Goal: Task Accomplishment & Management: Use online tool/utility

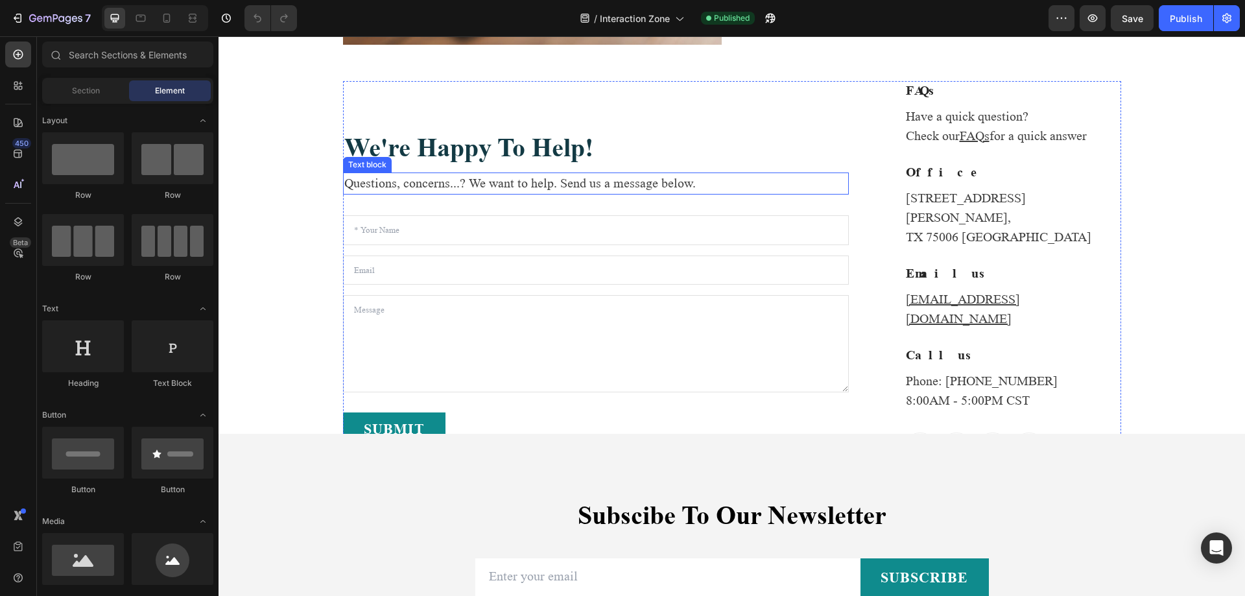
scroll to position [872, 0]
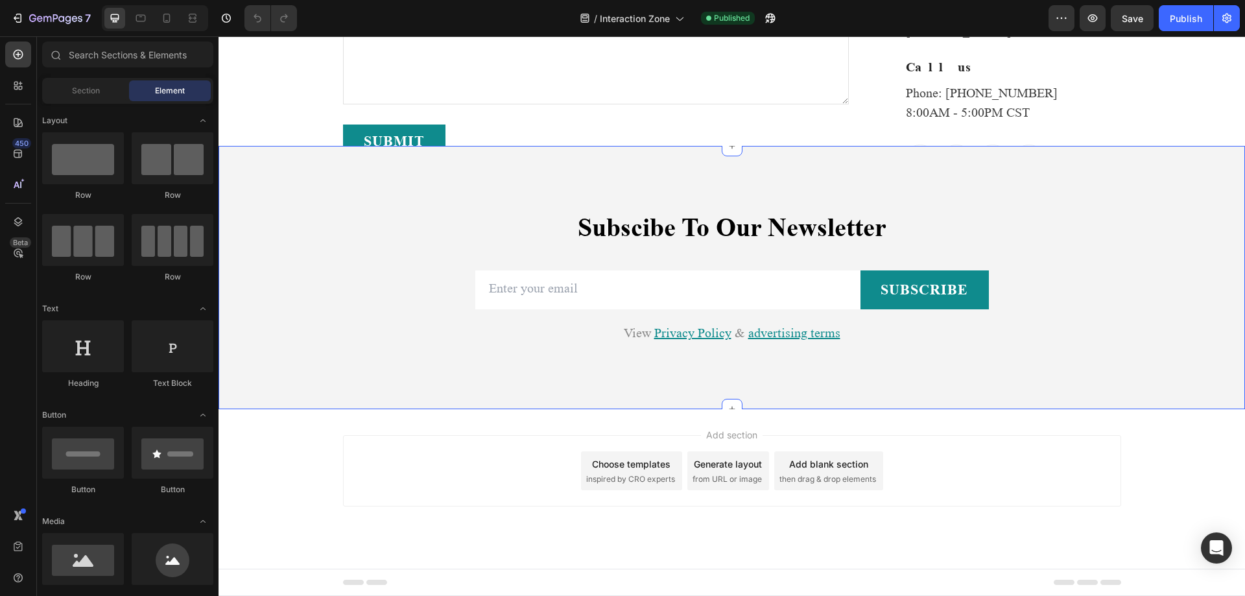
click at [930, 398] on div "subscibe to our newsletter Heading Row Email Field subscribe Submit Button Row …" at bounding box center [732, 278] width 1027 height 264
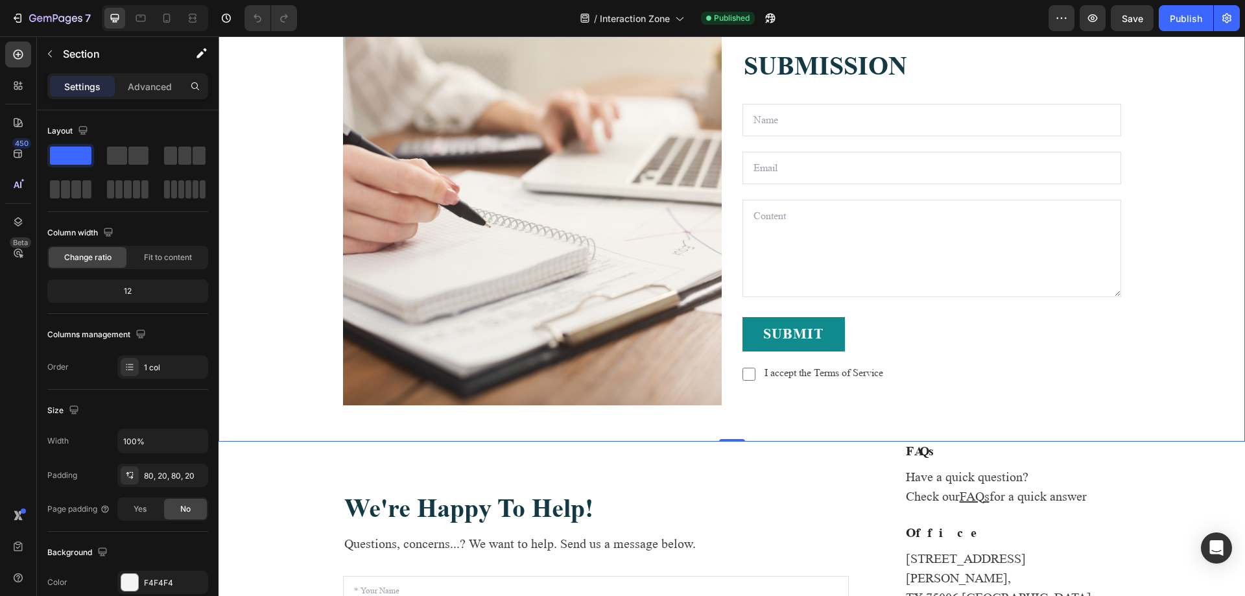
click at [1142, 398] on div "Image SUBMISSION Text block Text Field Email Field Row Text Area Submit Button …" at bounding box center [732, 216] width 1001 height 379
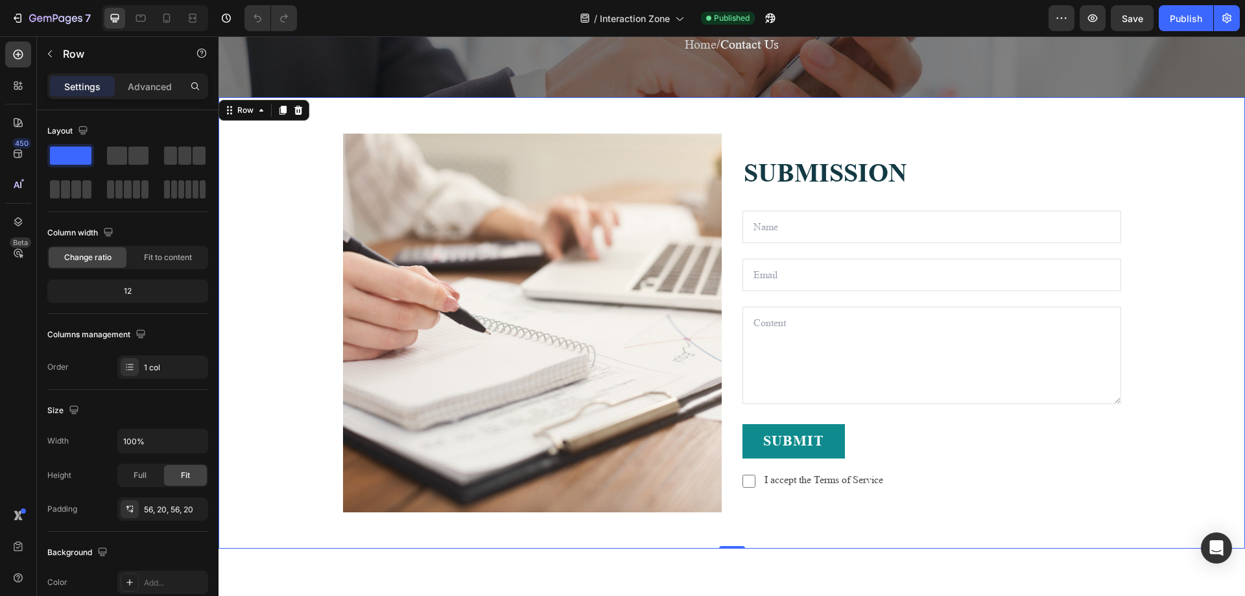
scroll to position [0, 0]
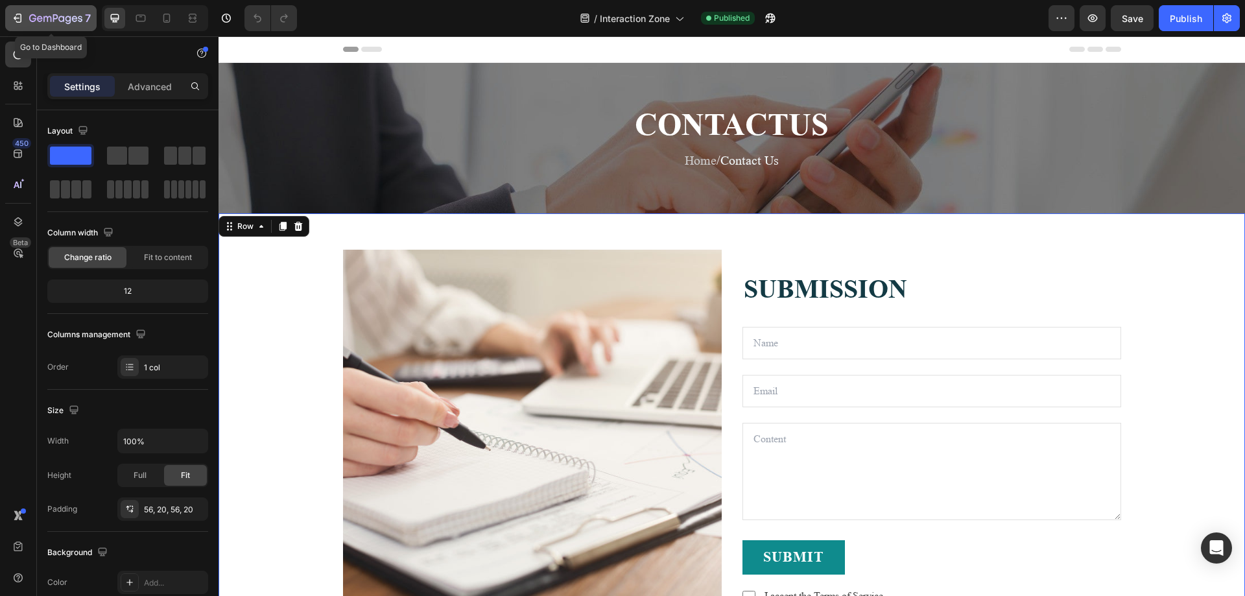
click at [39, 22] on icon "button" at bounding box center [55, 19] width 53 height 11
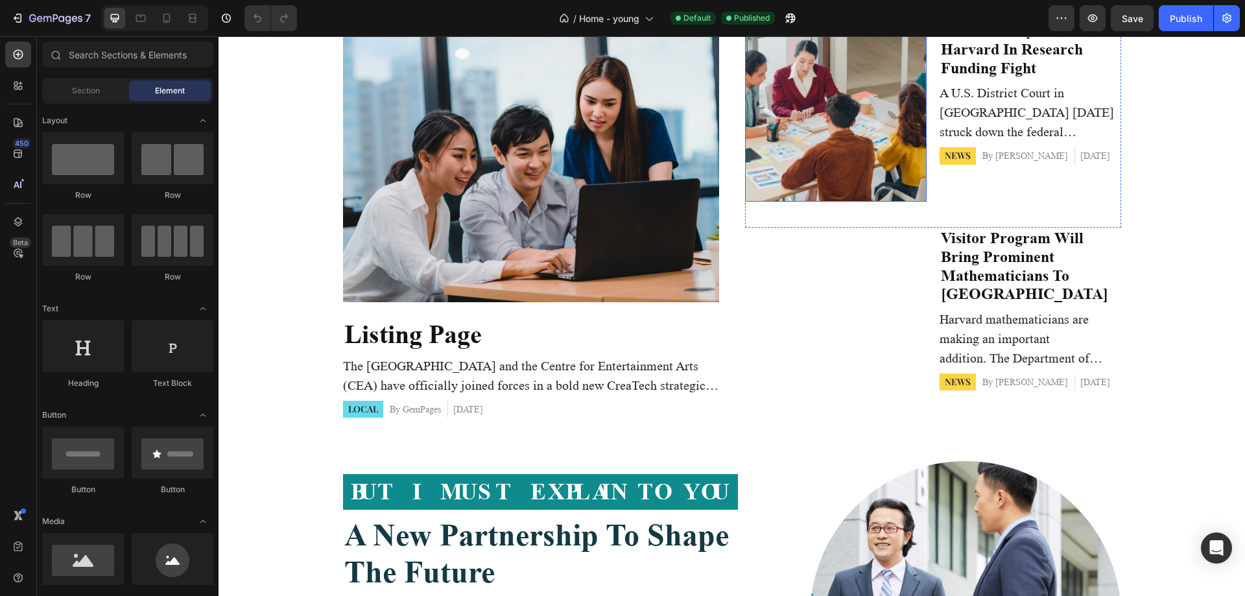
scroll to position [454, 0]
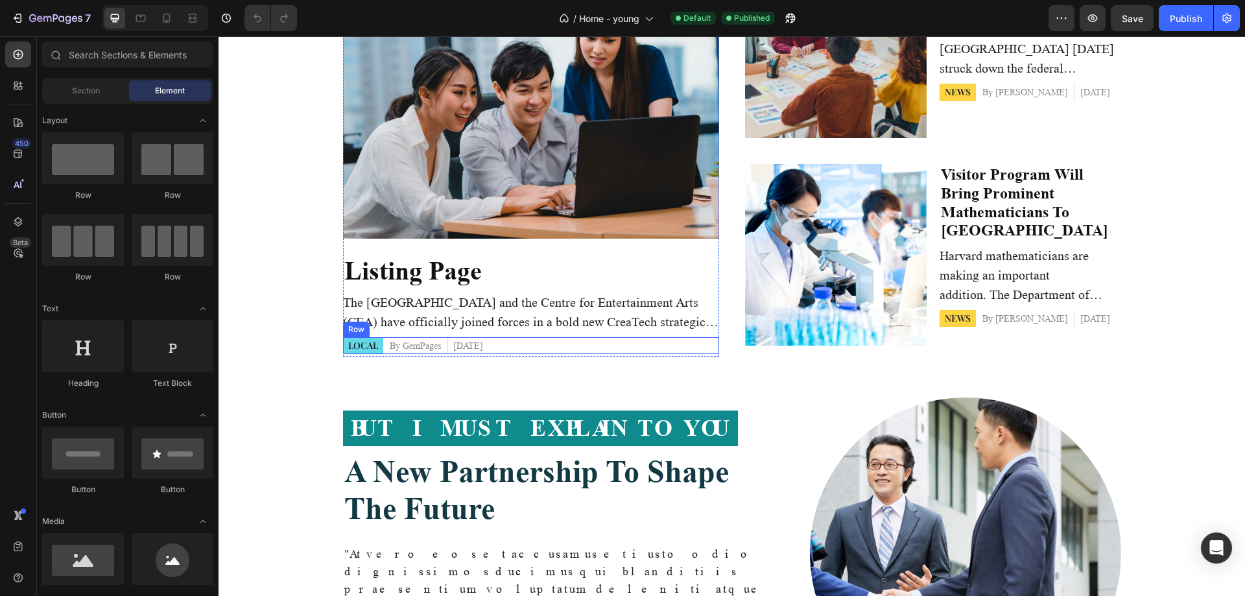
click at [499, 350] on div "local Button By GemPages Article Author [DATE] Article Date Row" at bounding box center [531, 345] width 376 height 17
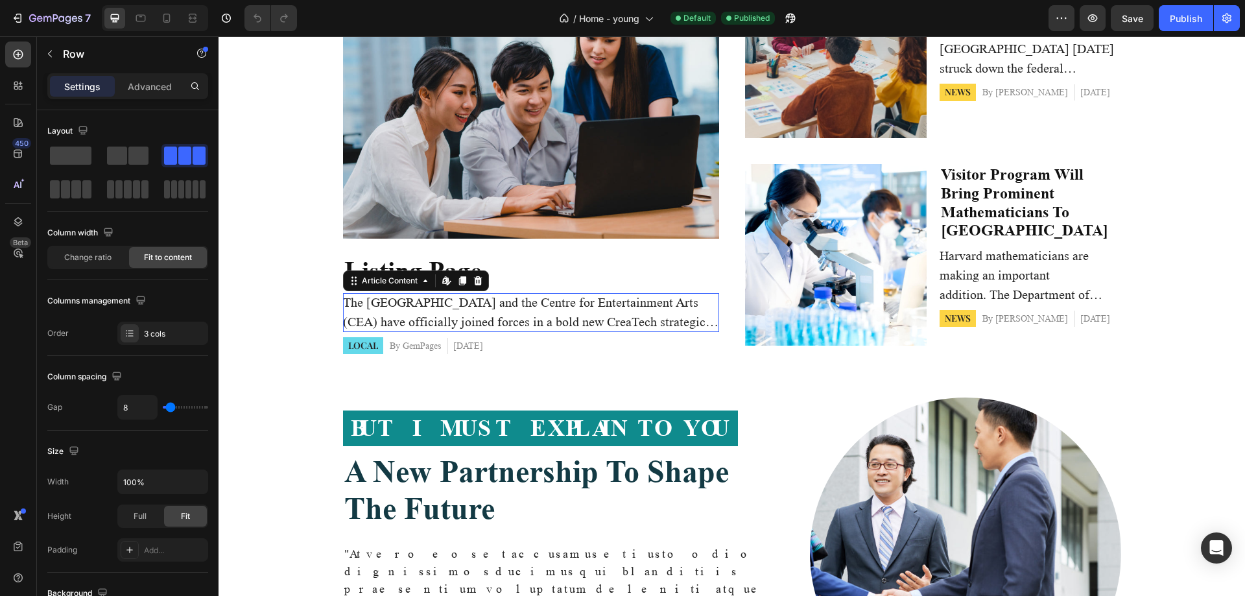
click at [516, 317] on p "The [GEOGRAPHIC_DATA] and the Centre for Entertainment Arts (CEA) have official…" at bounding box center [531, 312] width 376 height 39
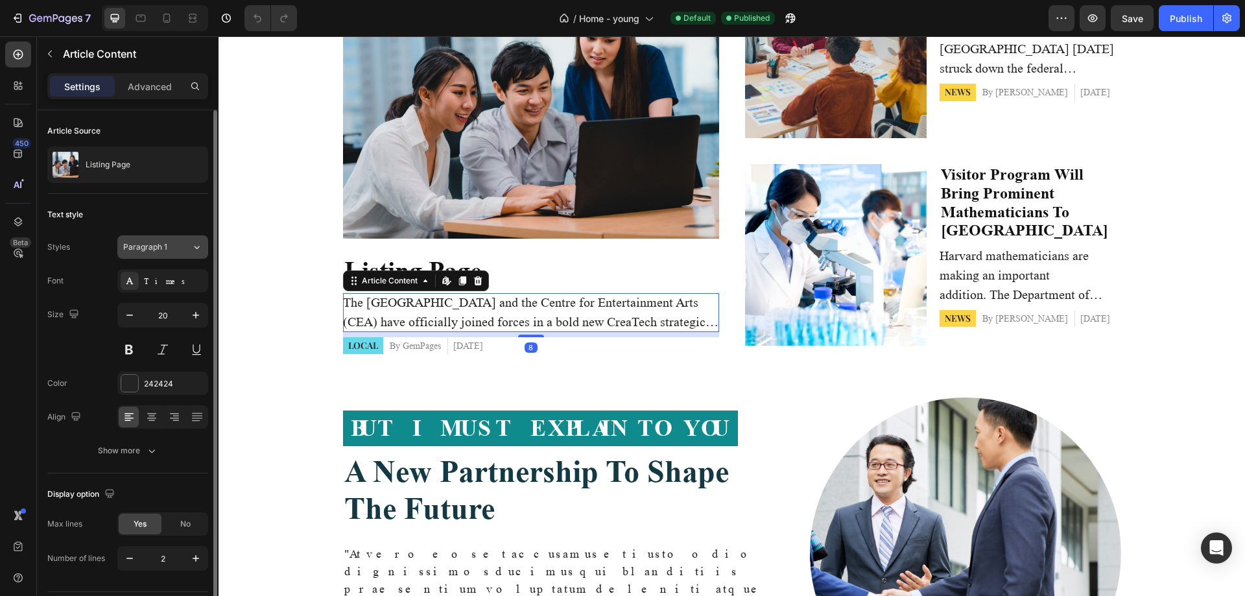
click at [152, 245] on span "Paragraph 1" at bounding box center [145, 247] width 44 height 12
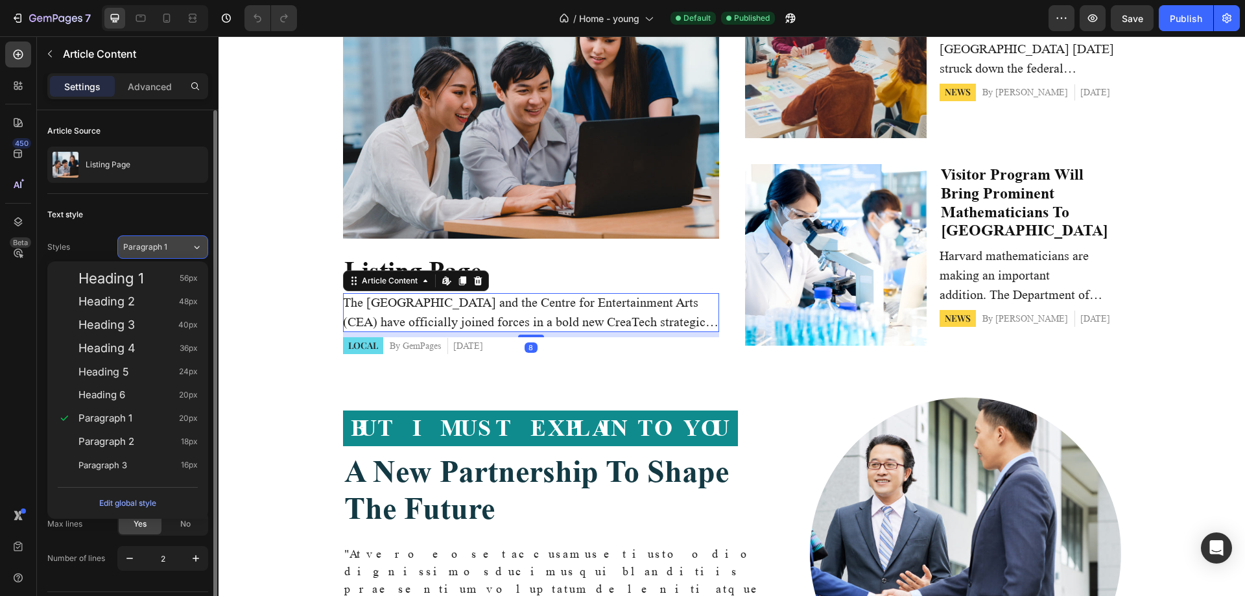
click at [152, 245] on span "Paragraph 1" at bounding box center [145, 247] width 44 height 12
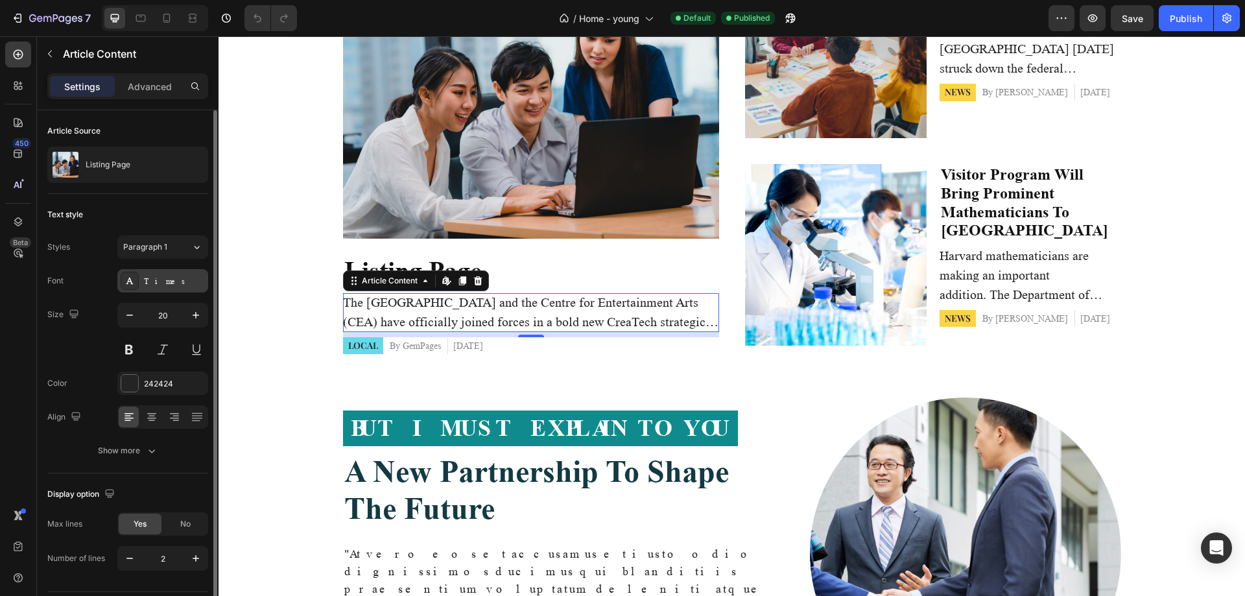
click at [177, 274] on div "Times" at bounding box center [162, 280] width 91 height 23
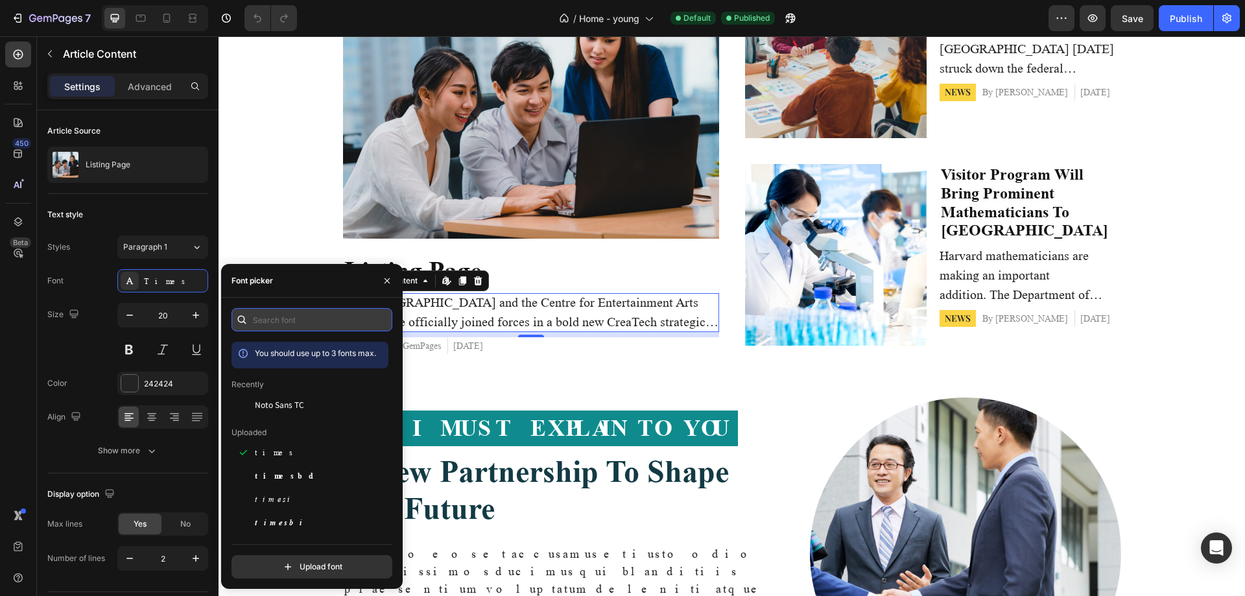
click at [284, 321] on input "text" at bounding box center [312, 319] width 161 height 23
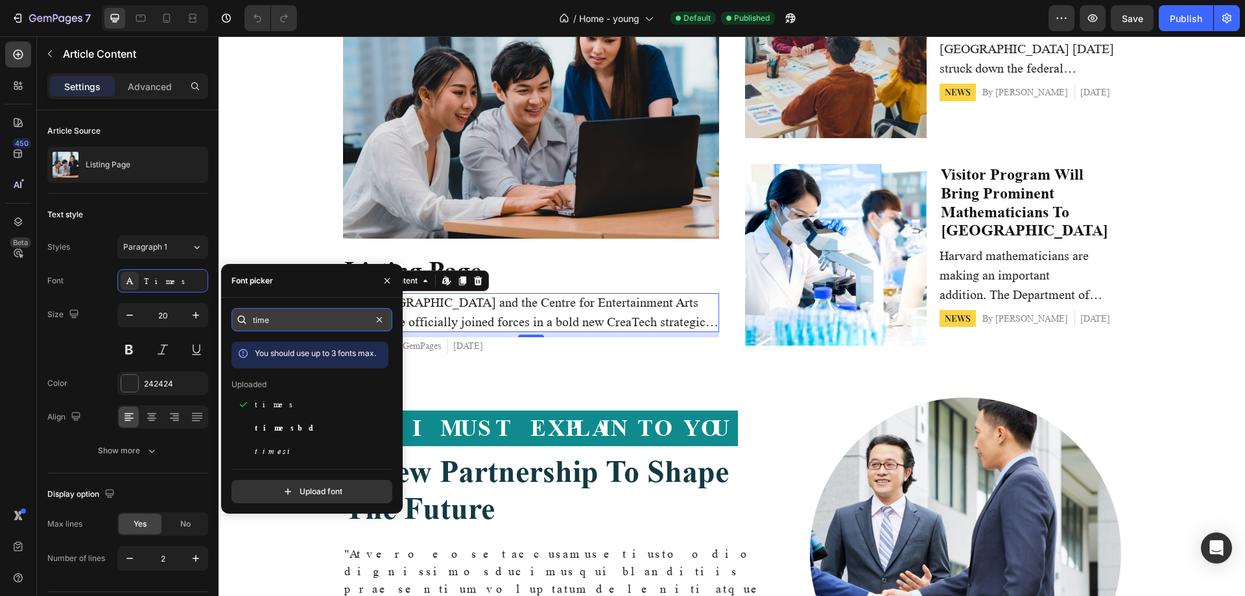
paste input "69547884"
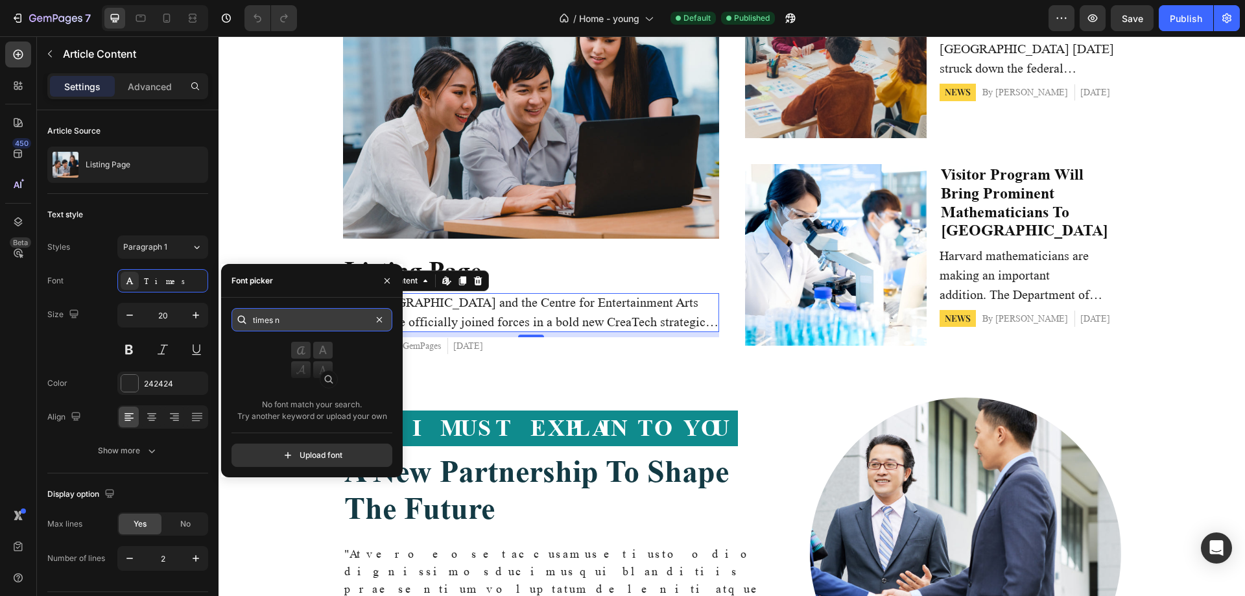
type input "times"
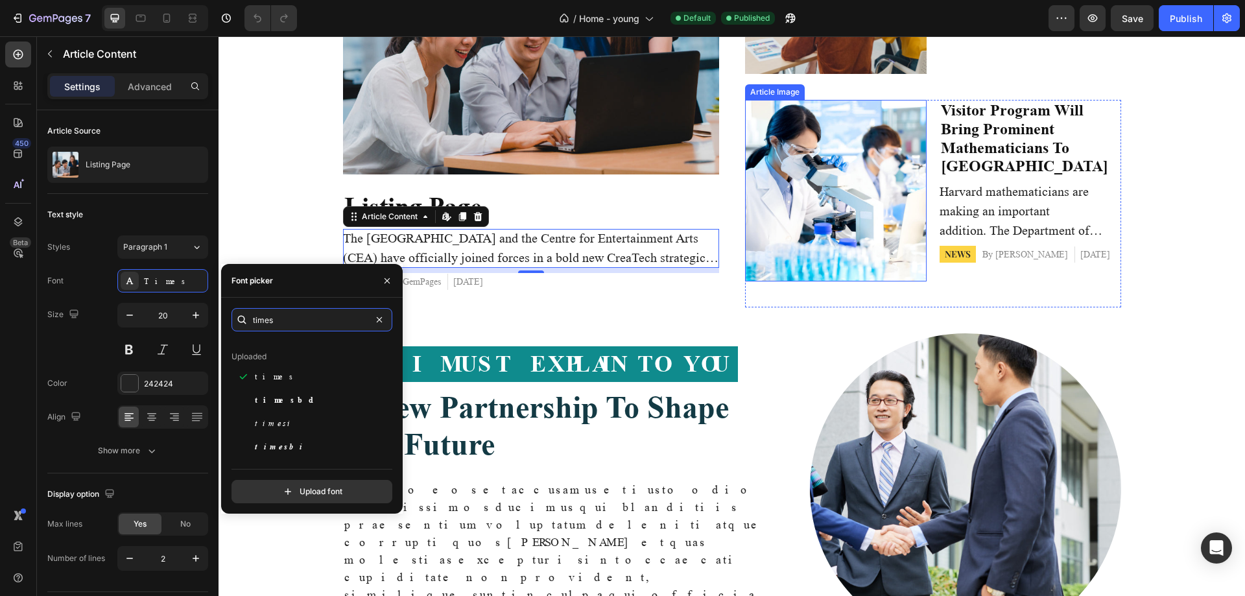
scroll to position [519, 0]
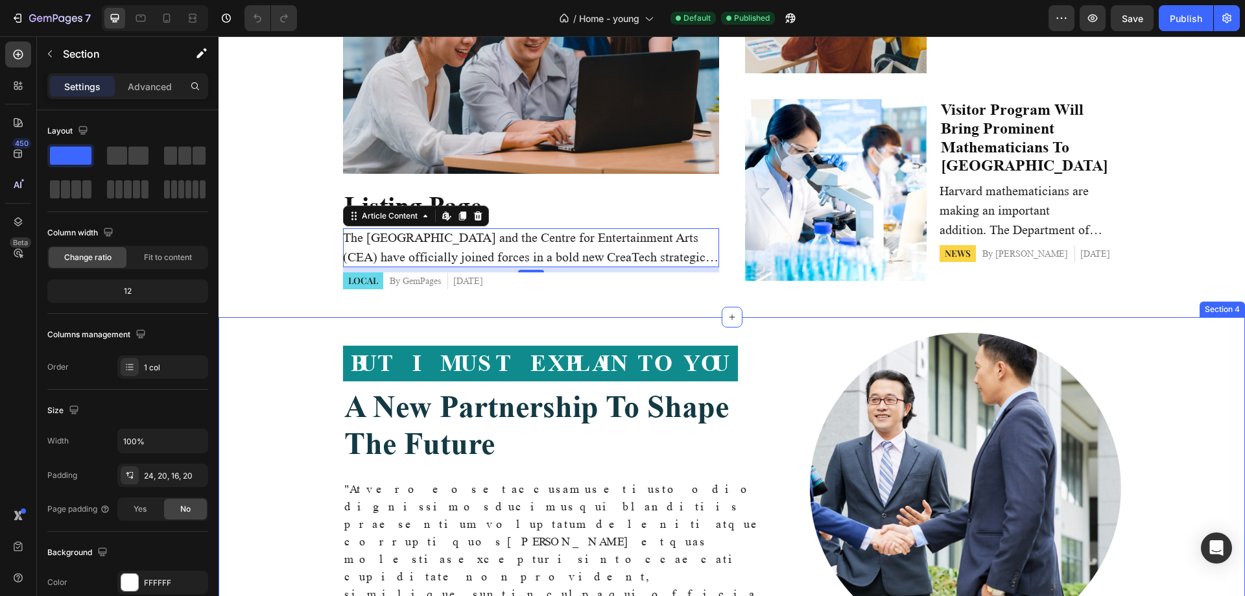
click at [1177, 325] on div "But I must explain to you Text Block a new partnership to shape the future Head…" at bounding box center [732, 544] width 1027 height 454
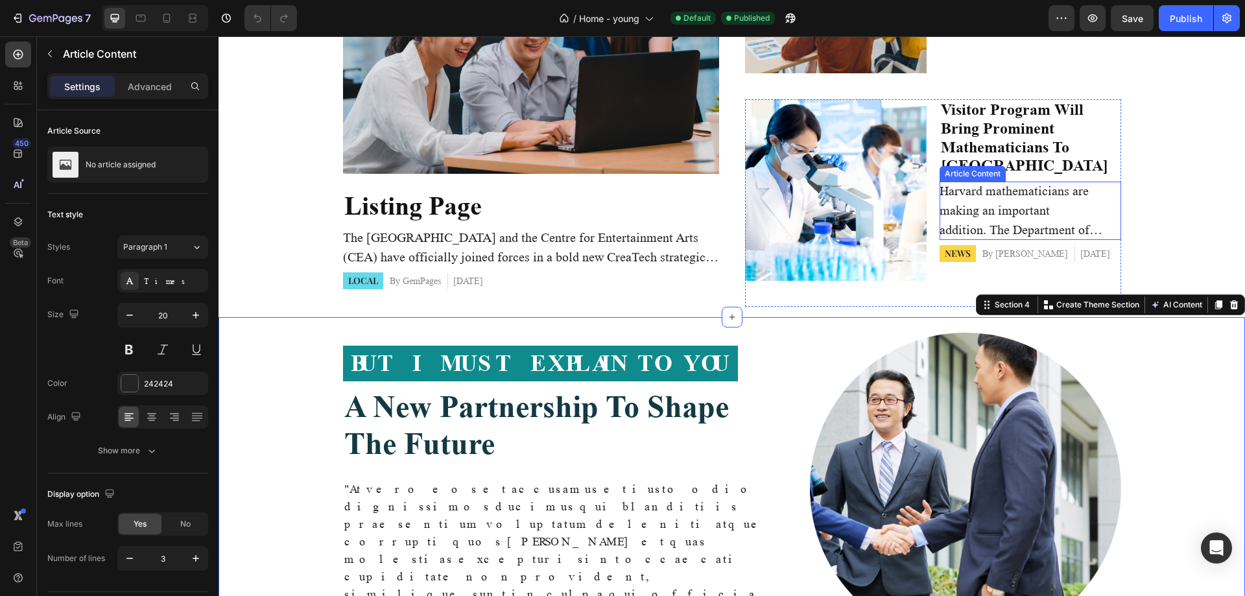
click at [979, 202] on p "Harvard mathematicians are making an important addition. The Department of Math…" at bounding box center [1031, 211] width 182 height 58
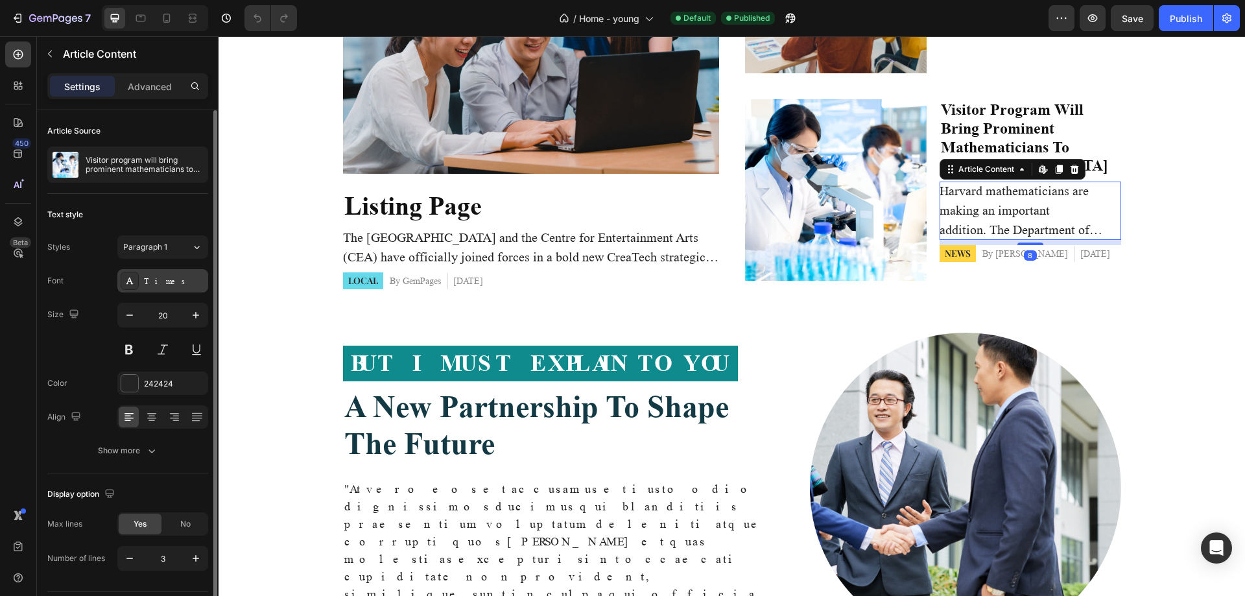
click at [152, 289] on div "Times" at bounding box center [162, 280] width 91 height 23
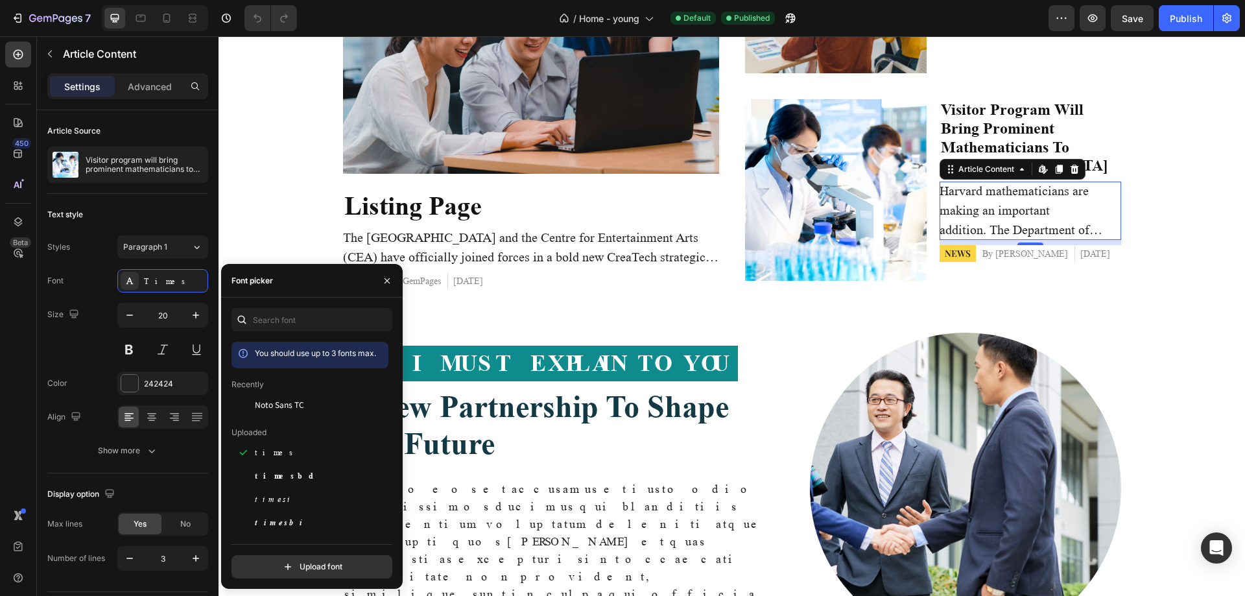
click at [276, 358] on div "You should use up to 3 fonts max." at bounding box center [315, 353] width 121 height 13
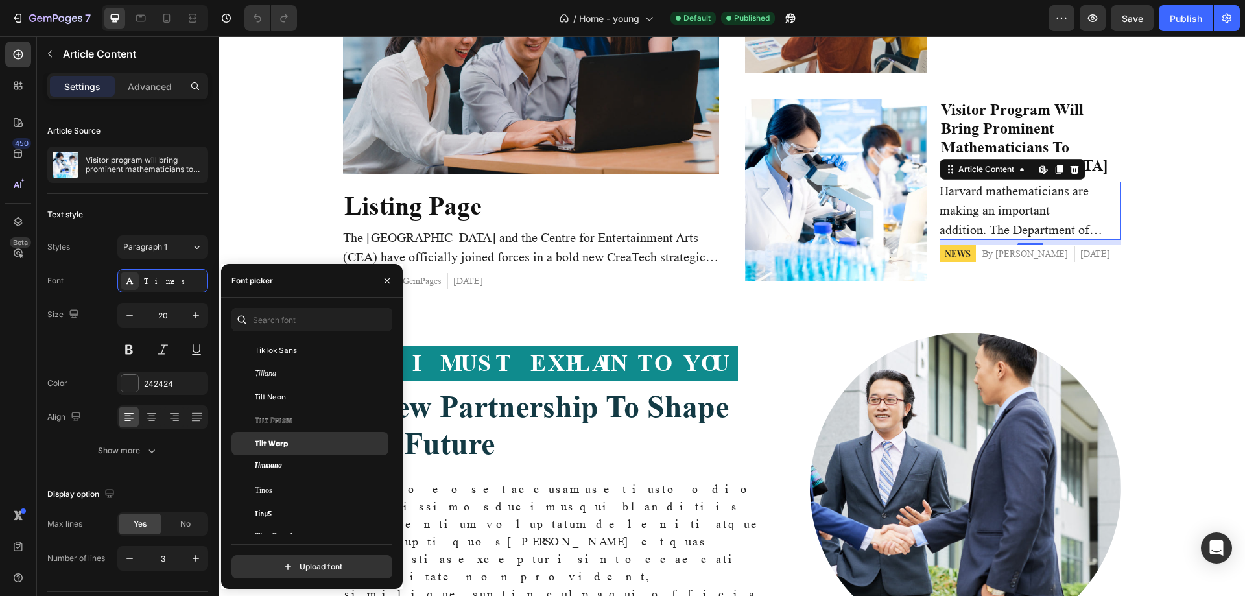
scroll to position [41127, 0]
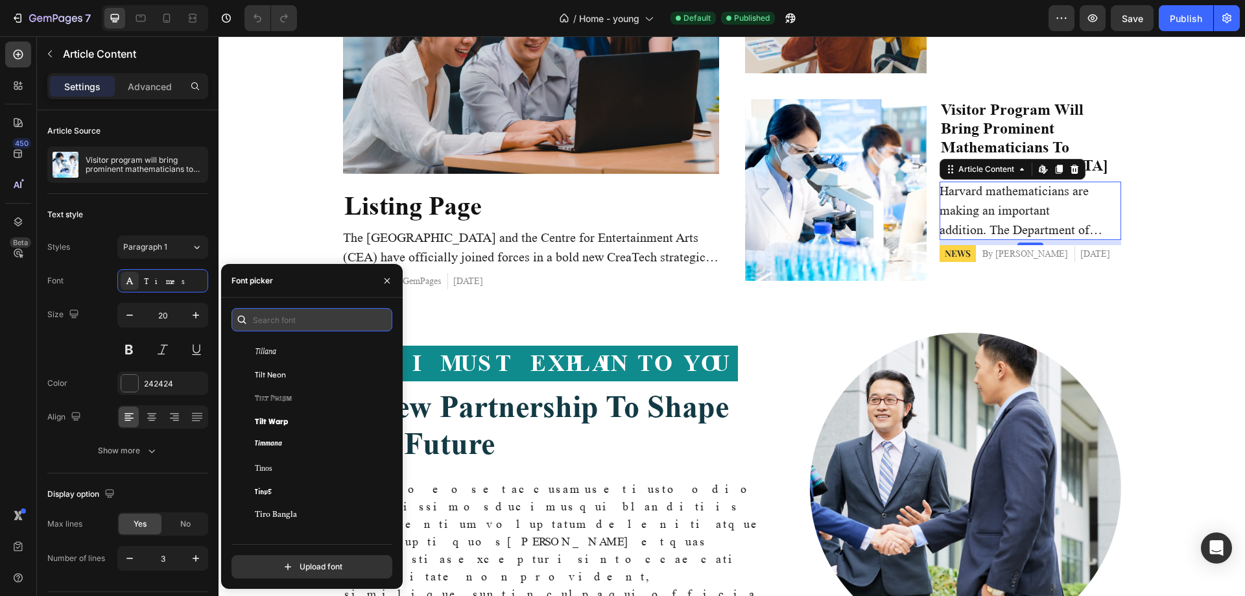
click at [306, 318] on input "text" at bounding box center [312, 319] width 161 height 23
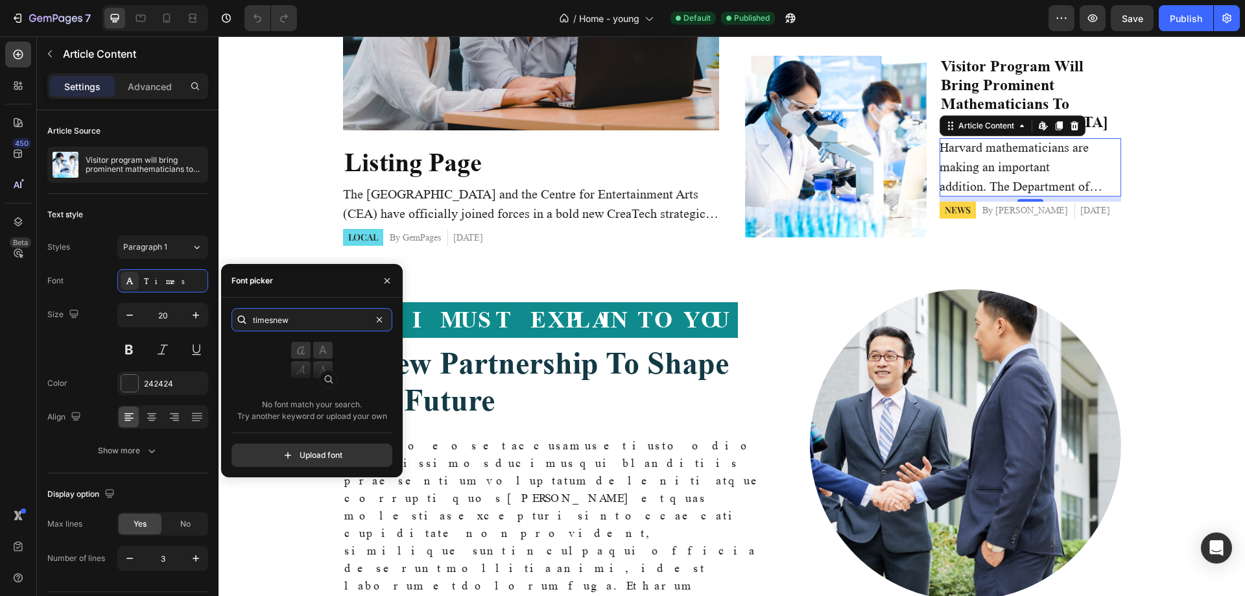
scroll to position [649, 0]
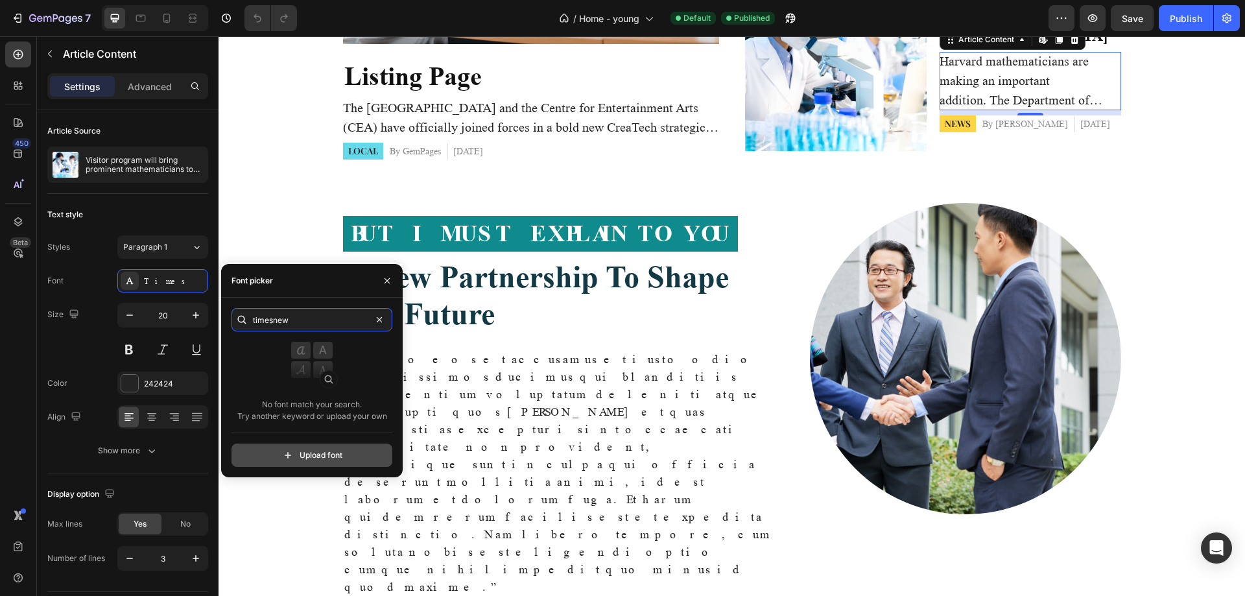
type input "timesnew"
click at [353, 461] on input "file" at bounding box center [340, 455] width 324 height 22
click at [711, 430] on p ""At vero eos et accusamus et iusto odio dignissimos ducimus qui blanditiis prae…" at bounding box center [563, 473] width 439 height 245
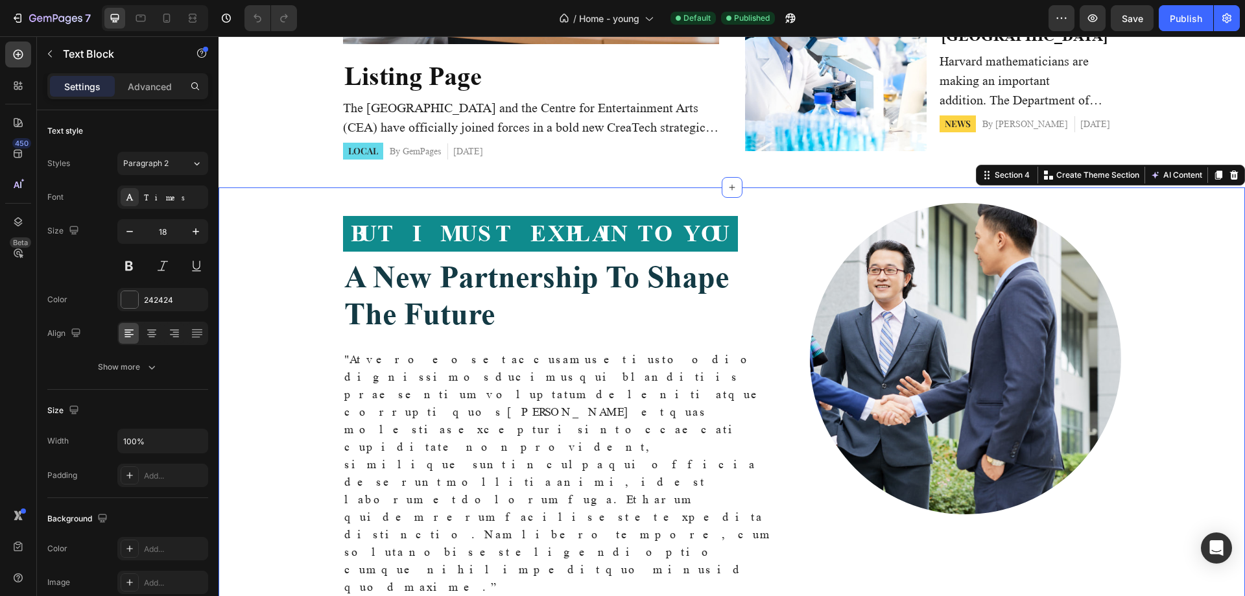
click at [277, 458] on div "But I must explain to you Text Block a new partnership to shape the future Head…" at bounding box center [732, 417] width 1001 height 428
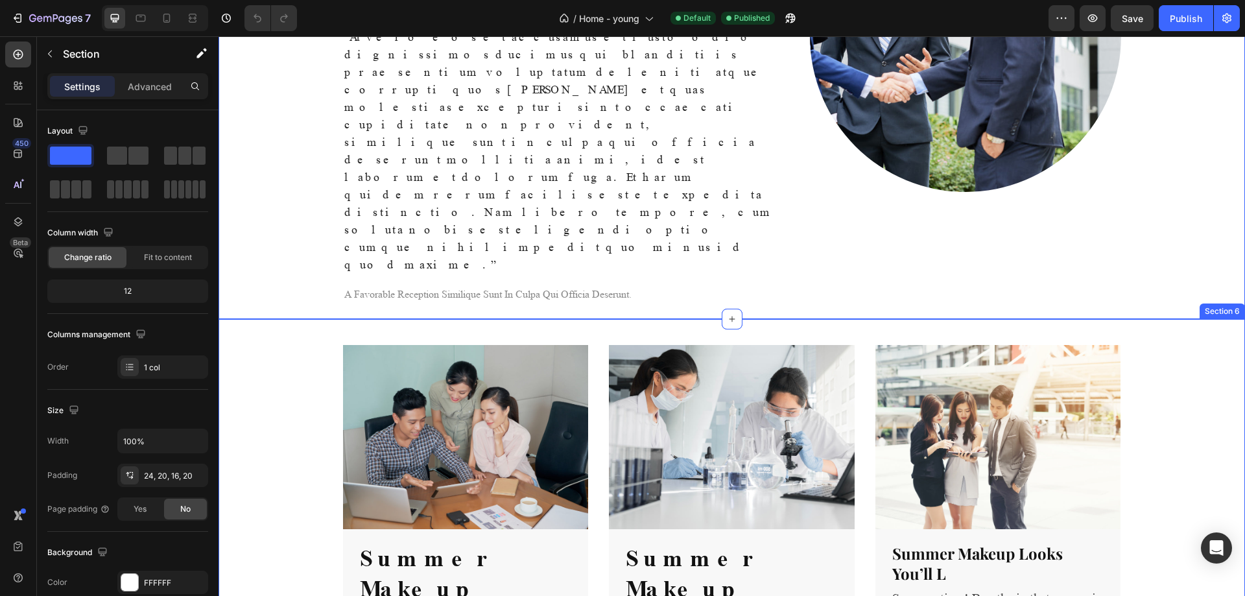
scroll to position [1103, 0]
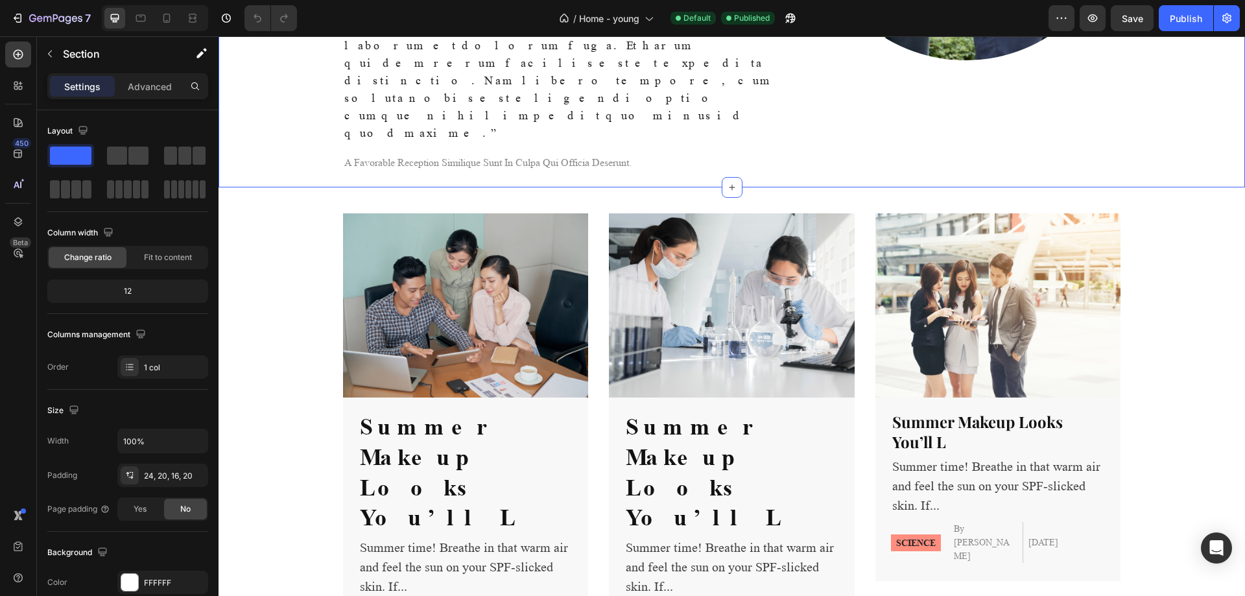
click at [406, 538] on p "Summer time! Breathe in that warm air and feel the sun on your SPF-slicked skin…" at bounding box center [466, 567] width 212 height 58
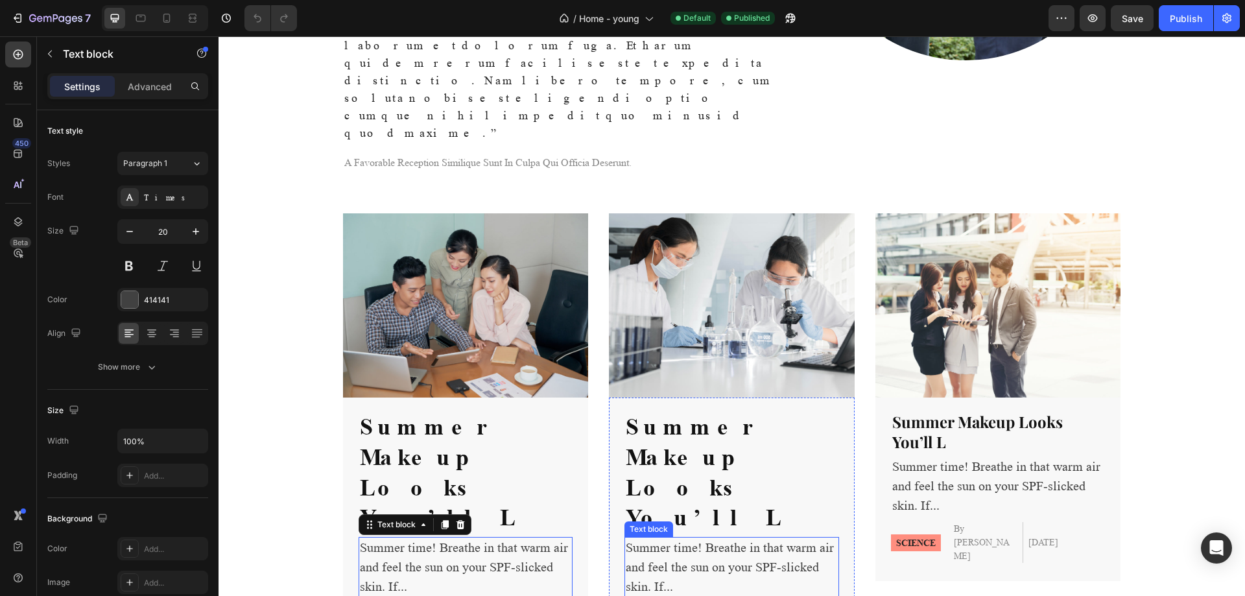
click at [666, 538] on p "Summer time! Breathe in that warm air and feel the sun on your SPF-slicked skin…" at bounding box center [732, 567] width 212 height 58
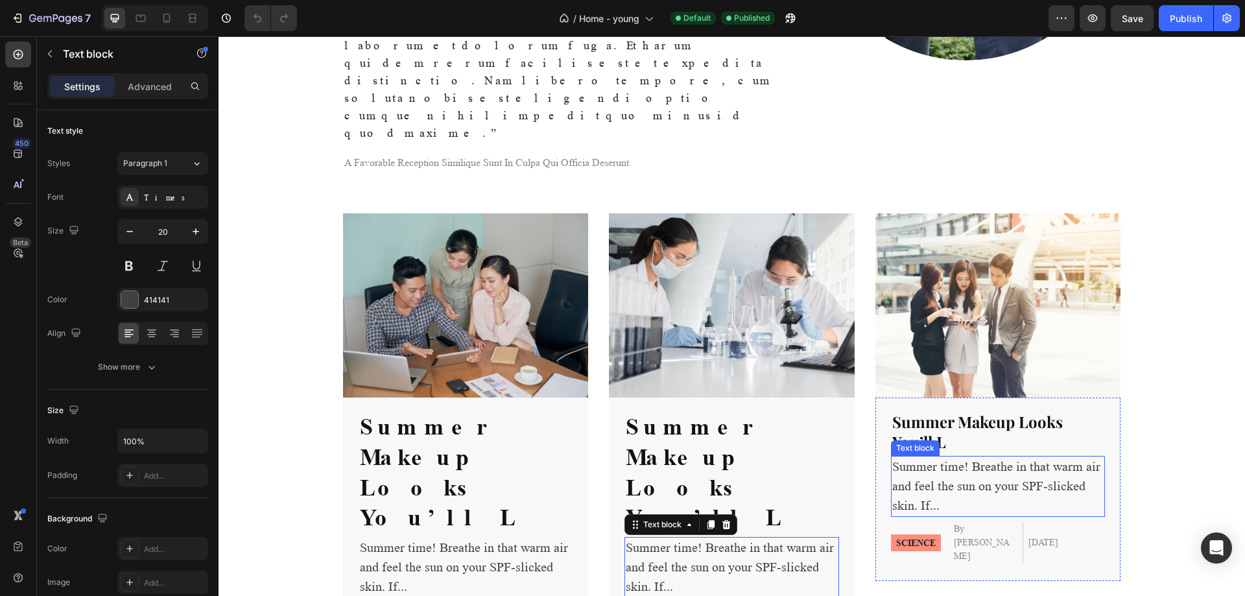
click at [903, 457] on p "Summer time! Breathe in that warm air and feel the sun on your SPF-slicked skin…" at bounding box center [999, 486] width 212 height 58
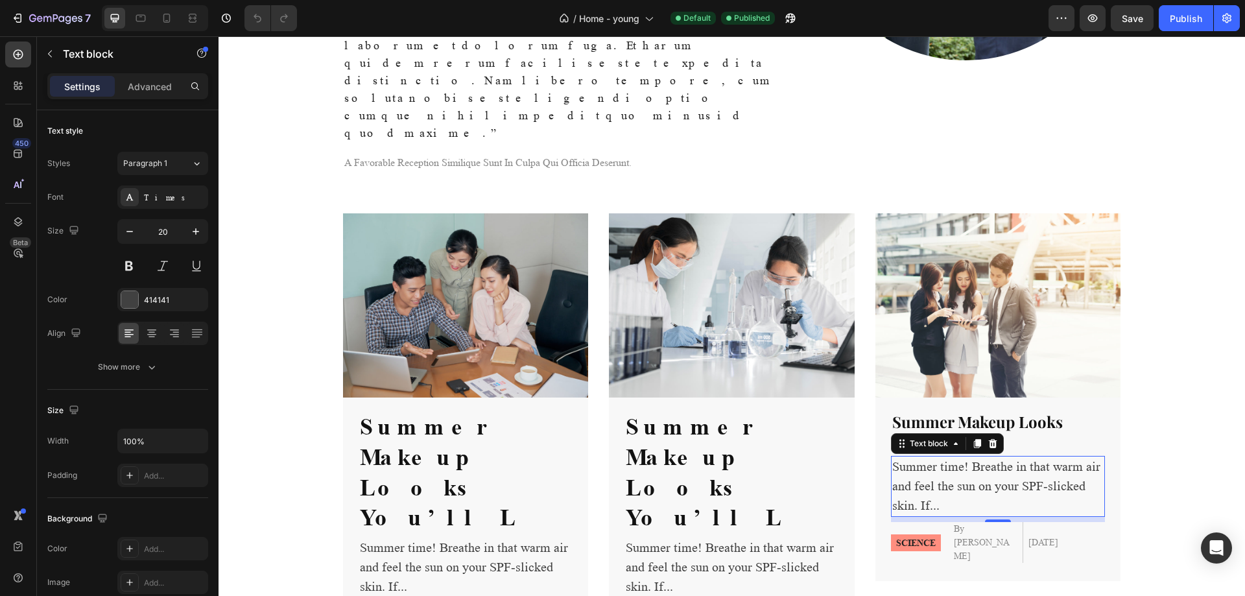
scroll to position [1297, 0]
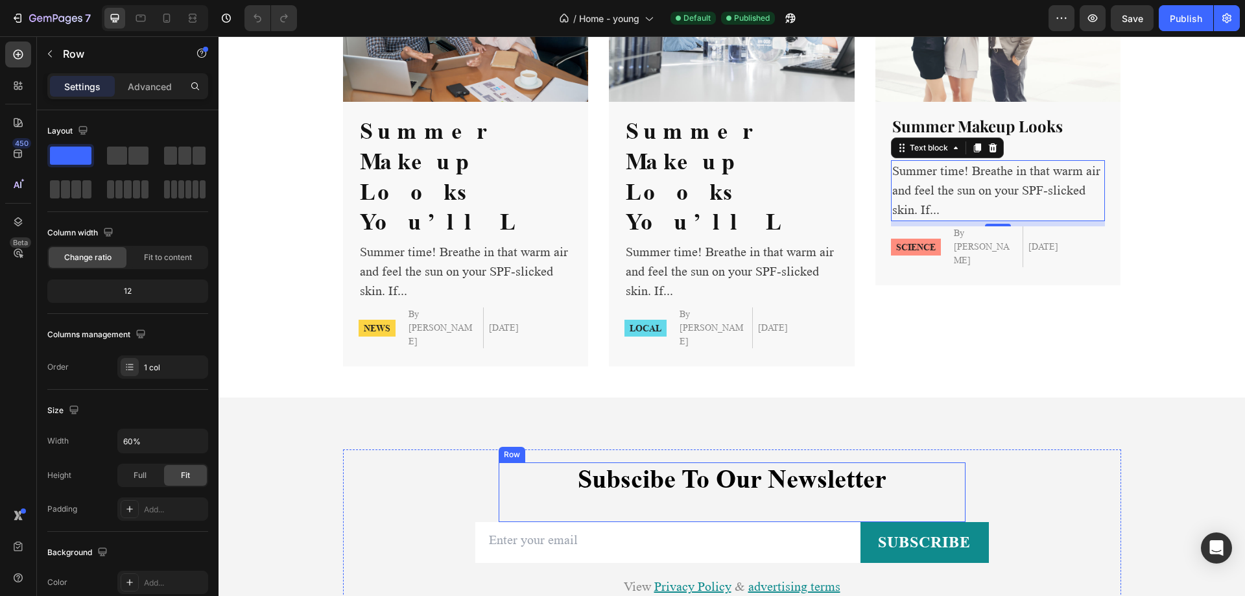
click at [732, 462] on div "subscibe to our newsletter Heading" at bounding box center [732, 492] width 467 height 60
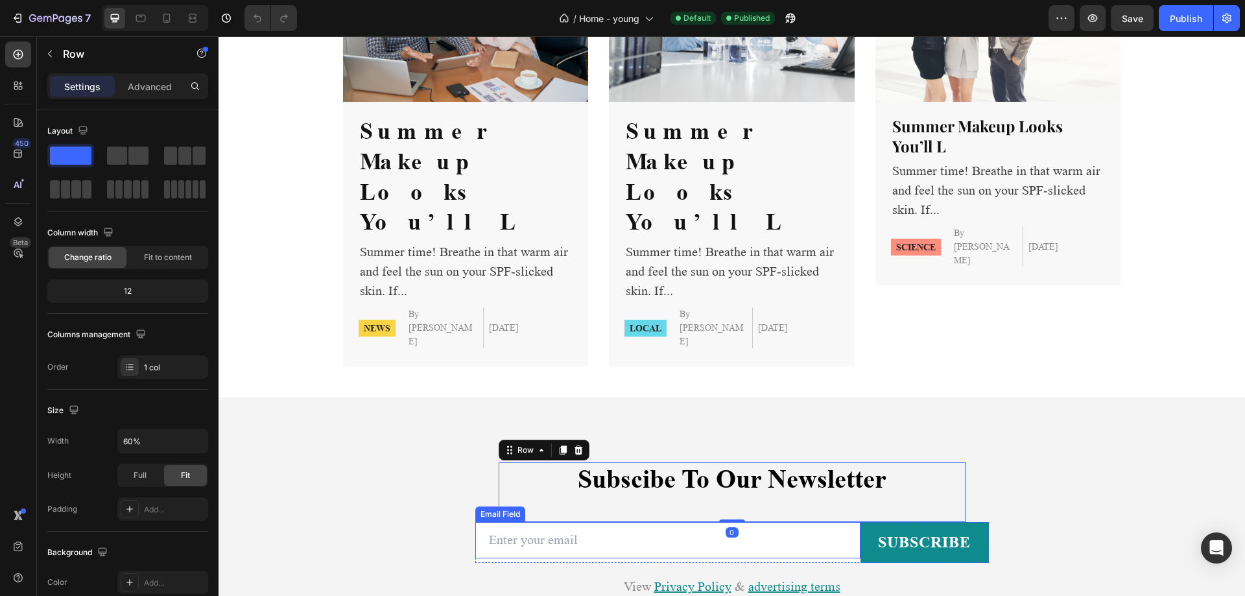
click at [584, 522] on input "email" at bounding box center [667, 540] width 385 height 36
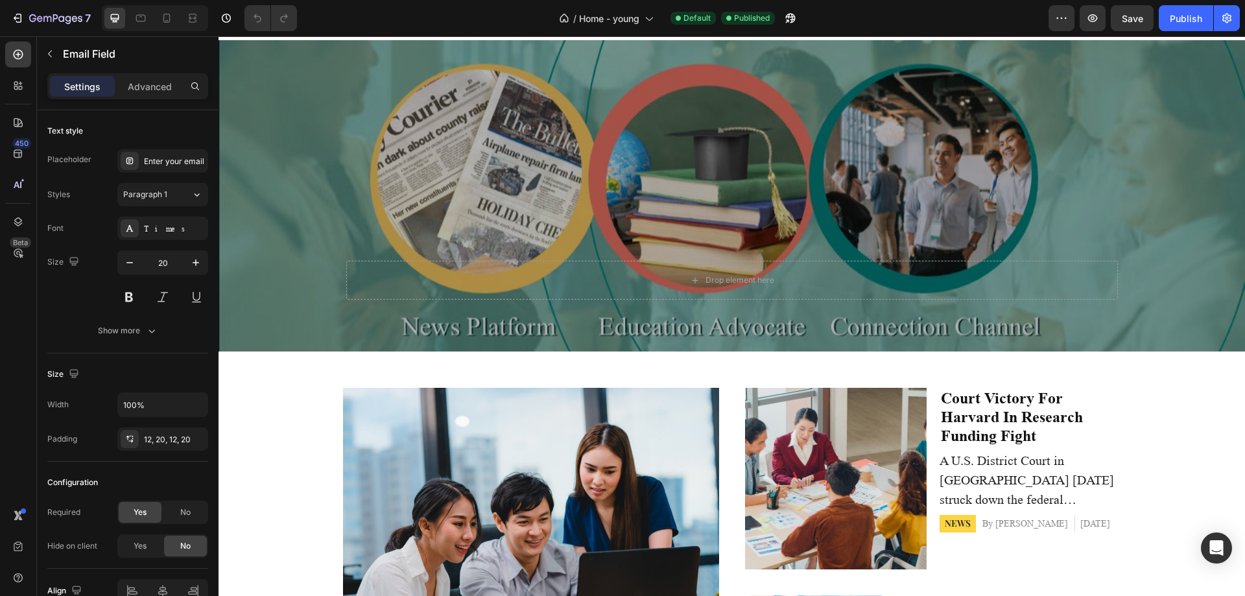
scroll to position [0, 0]
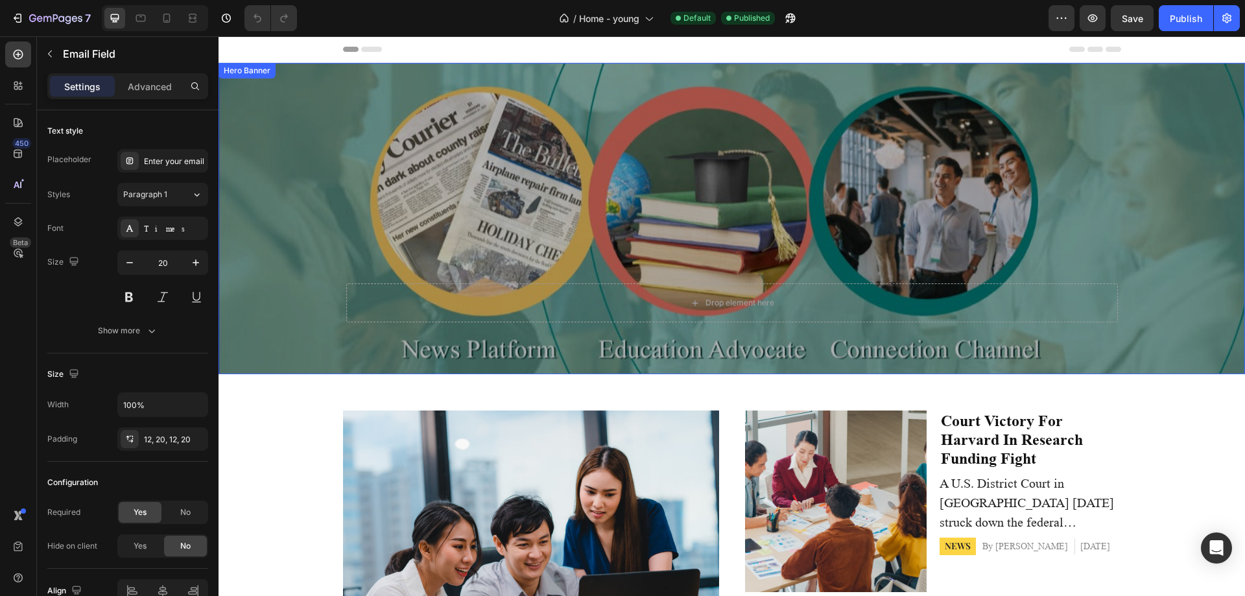
click at [512, 202] on div "Overlay" at bounding box center [732, 218] width 1027 height 311
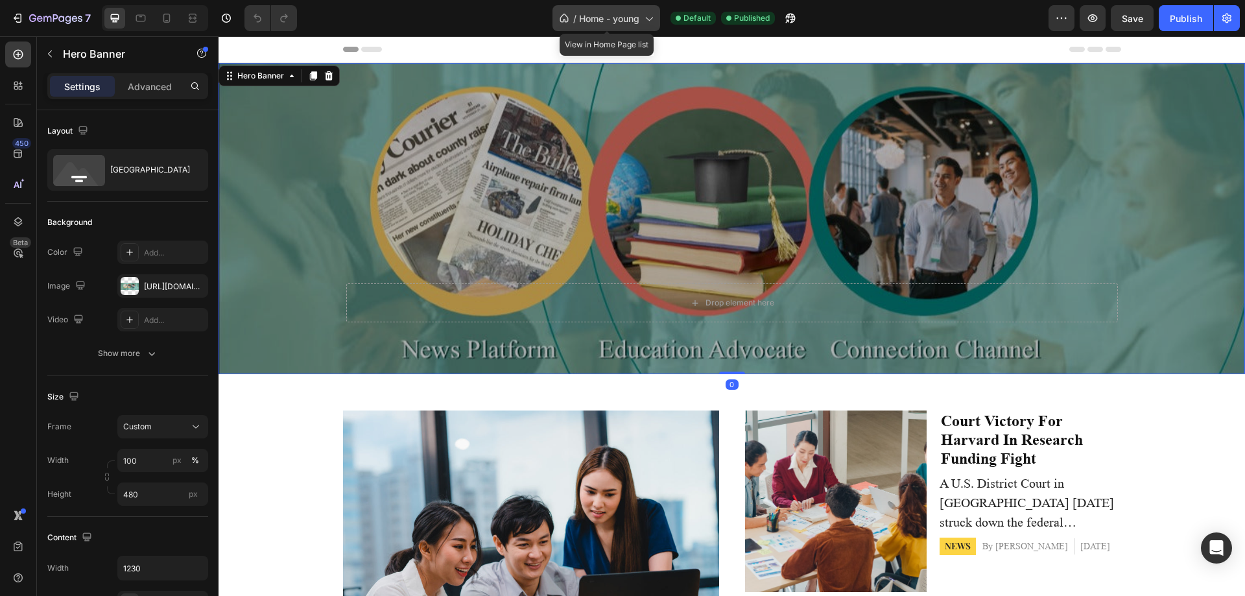
click at [608, 30] on div "/ Home - young" at bounding box center [607, 18] width 108 height 26
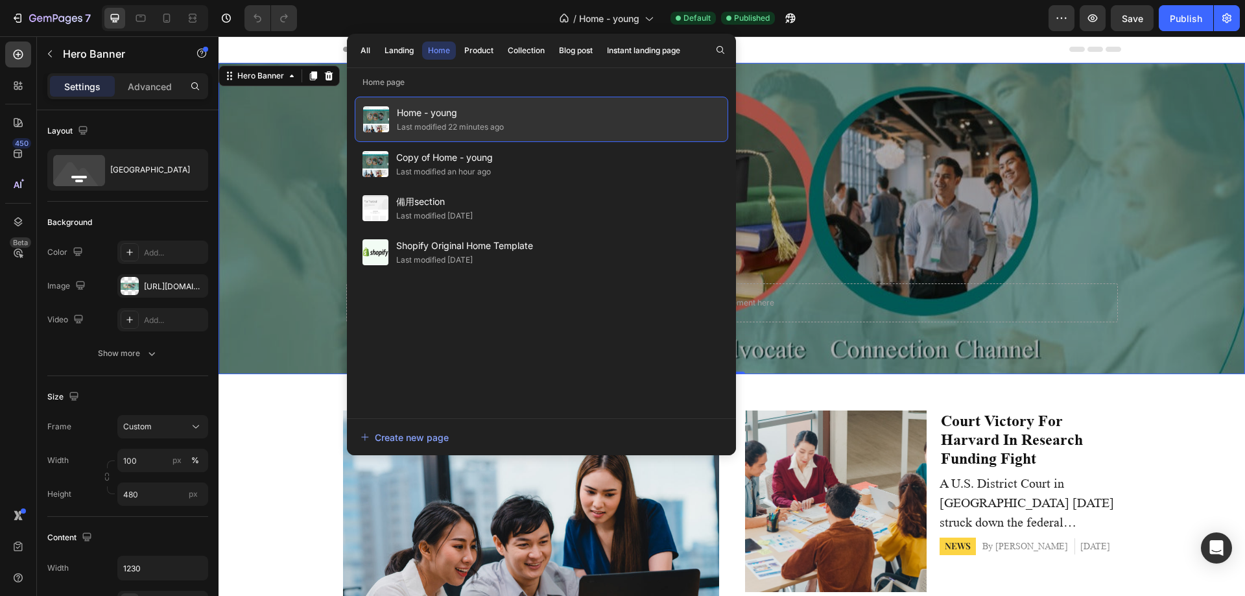
click at [590, 117] on div "Home - young Last modified 22 minutes ago" at bounding box center [542, 119] width 374 height 45
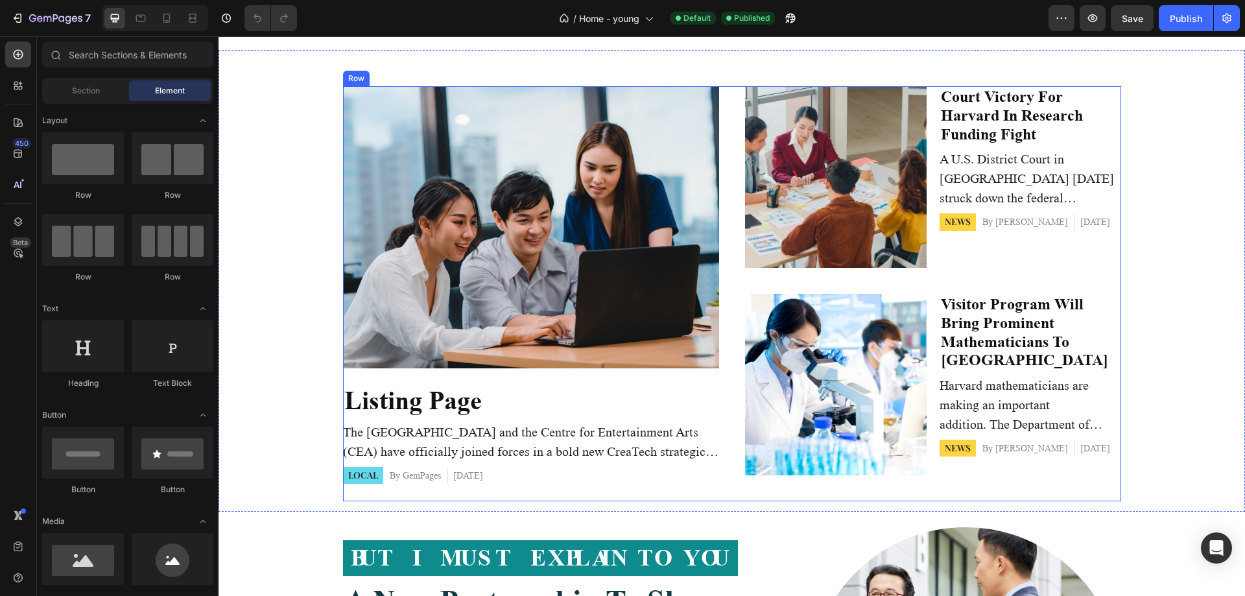
scroll to position [714, 0]
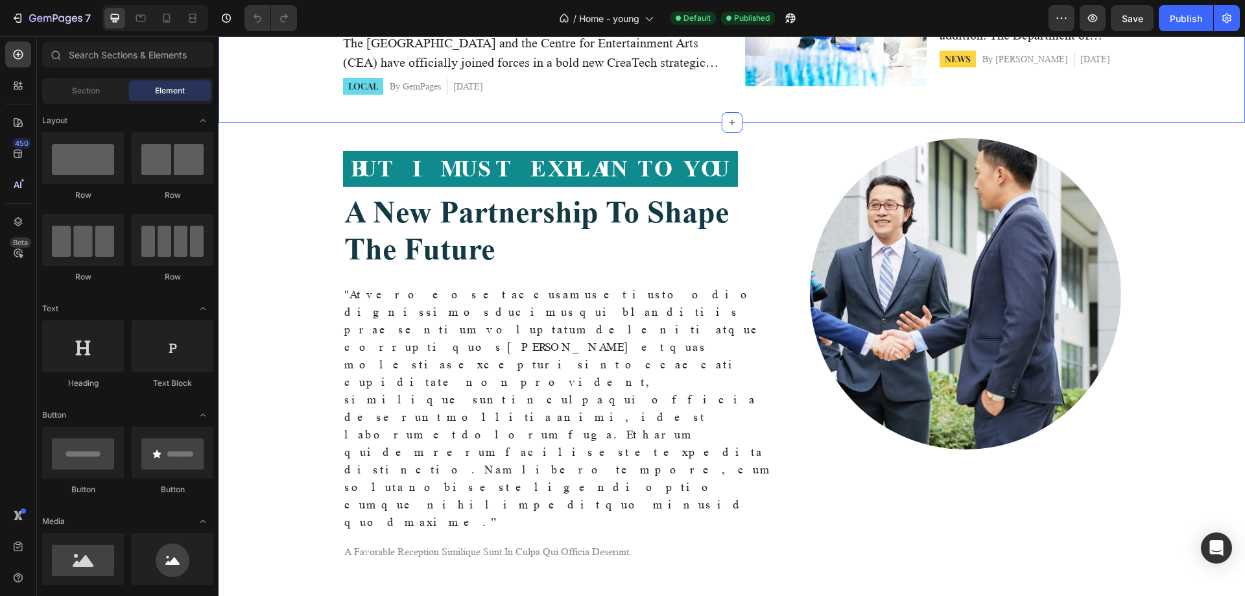
click at [739, 163] on div "But I must explain to you" at bounding box center [564, 169] width 442 height 36
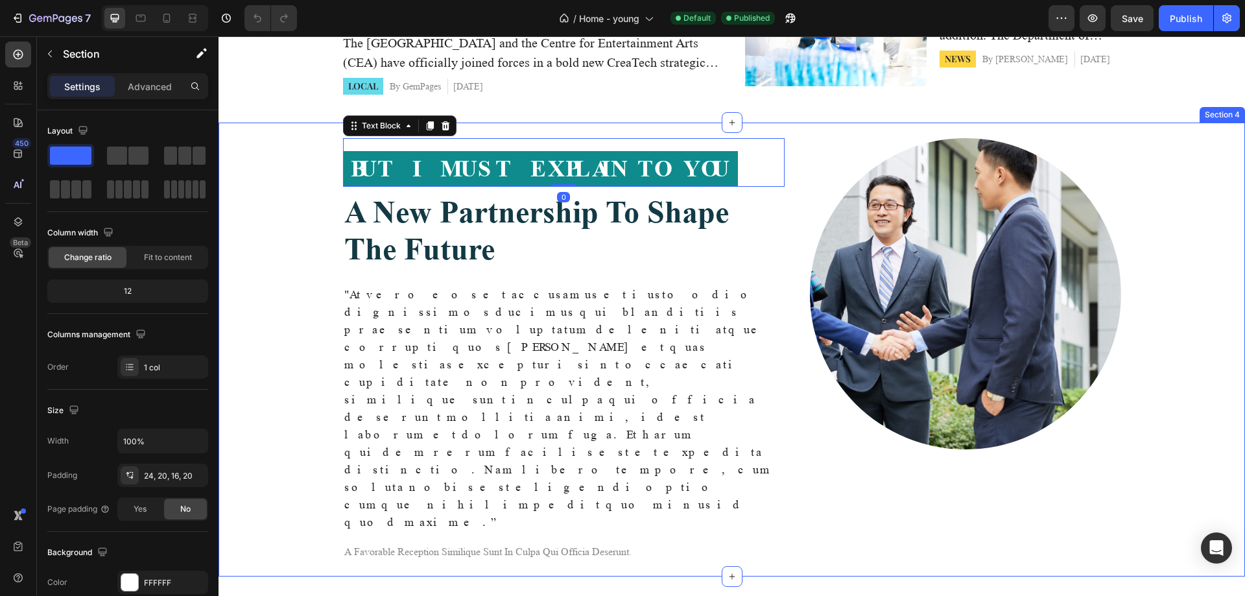
click at [653, 127] on div "But I must explain to you Text Block 0 a new partnership to shape the future He…" at bounding box center [732, 350] width 1027 height 454
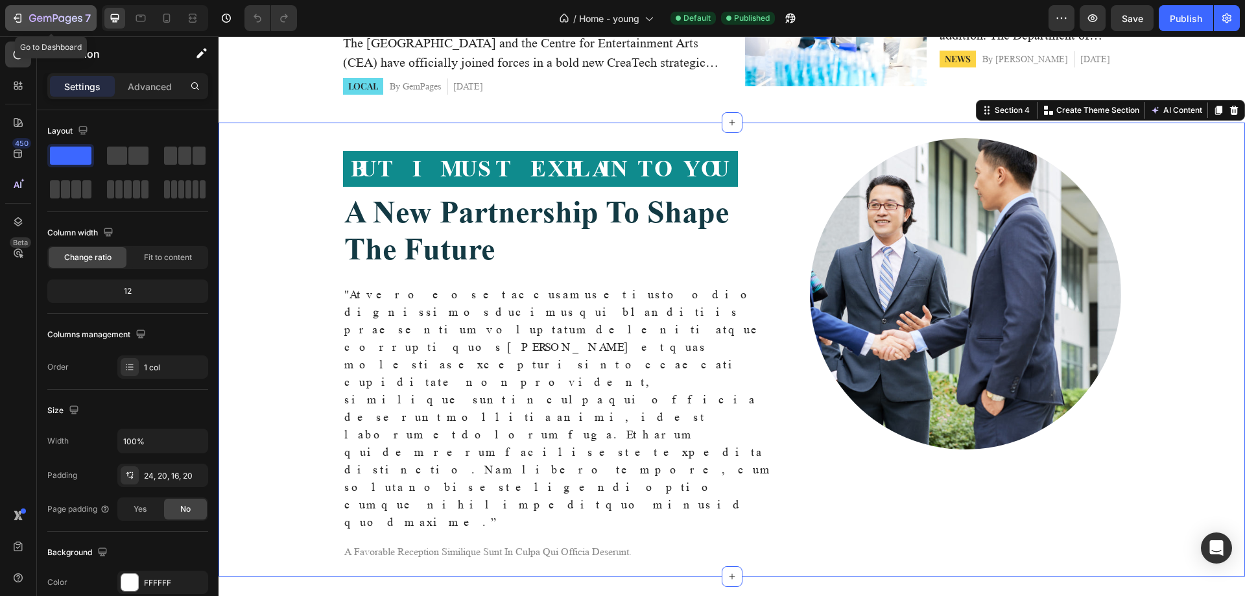
click at [27, 28] on button "7" at bounding box center [50, 18] width 91 height 26
